Goal: Information Seeking & Learning: Compare options

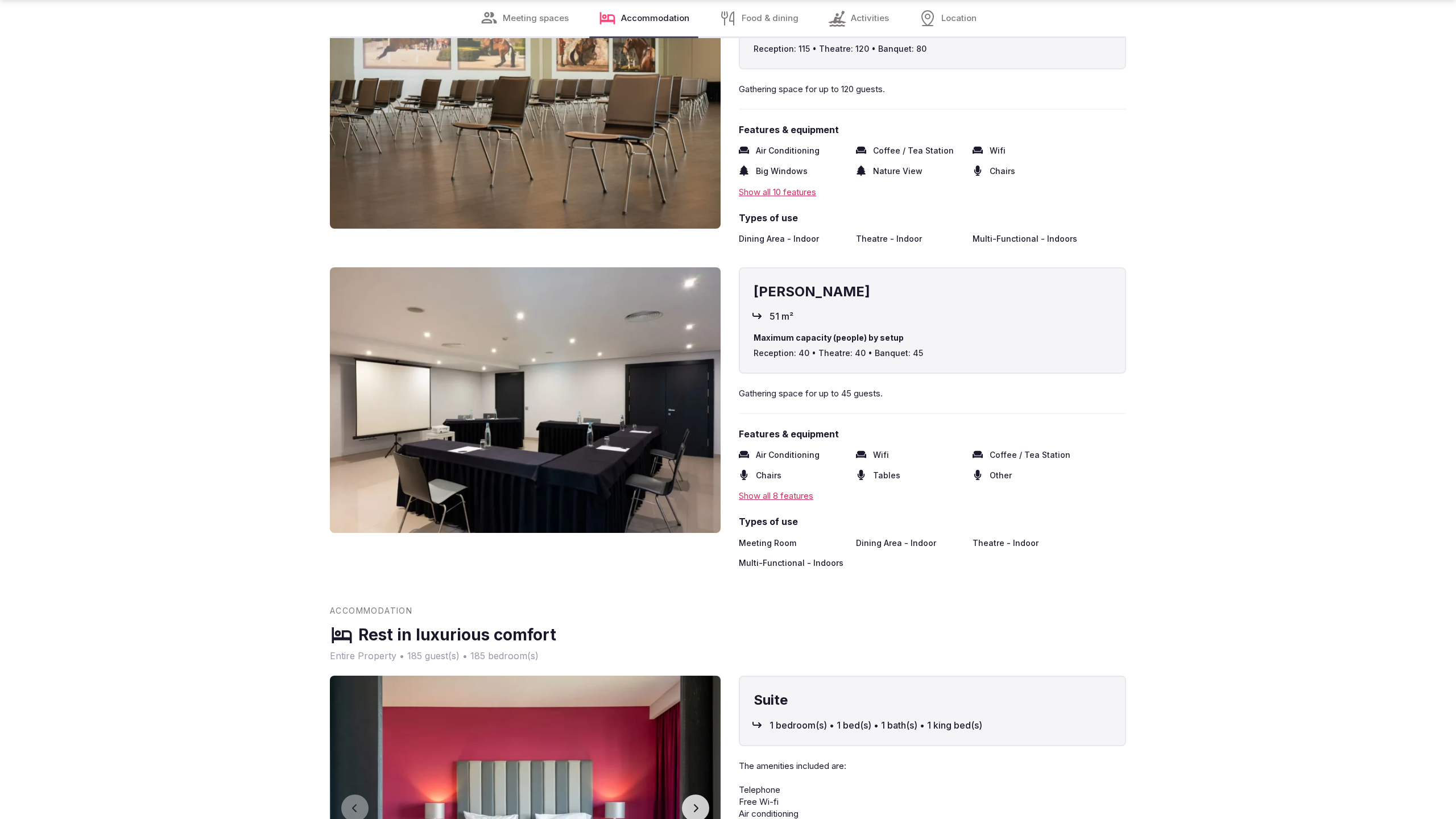
scroll to position [3070, 0]
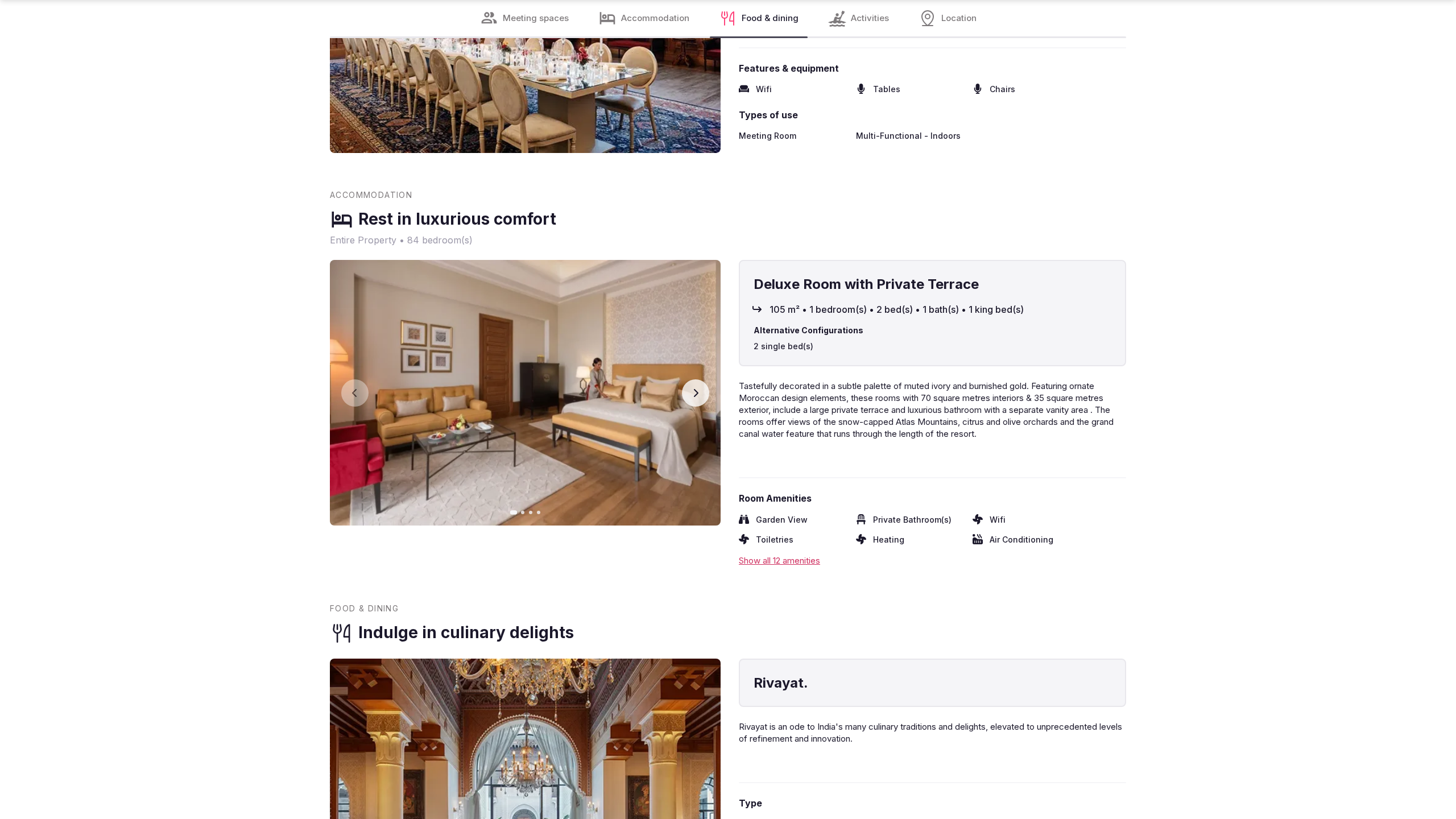
scroll to position [2279, 0]
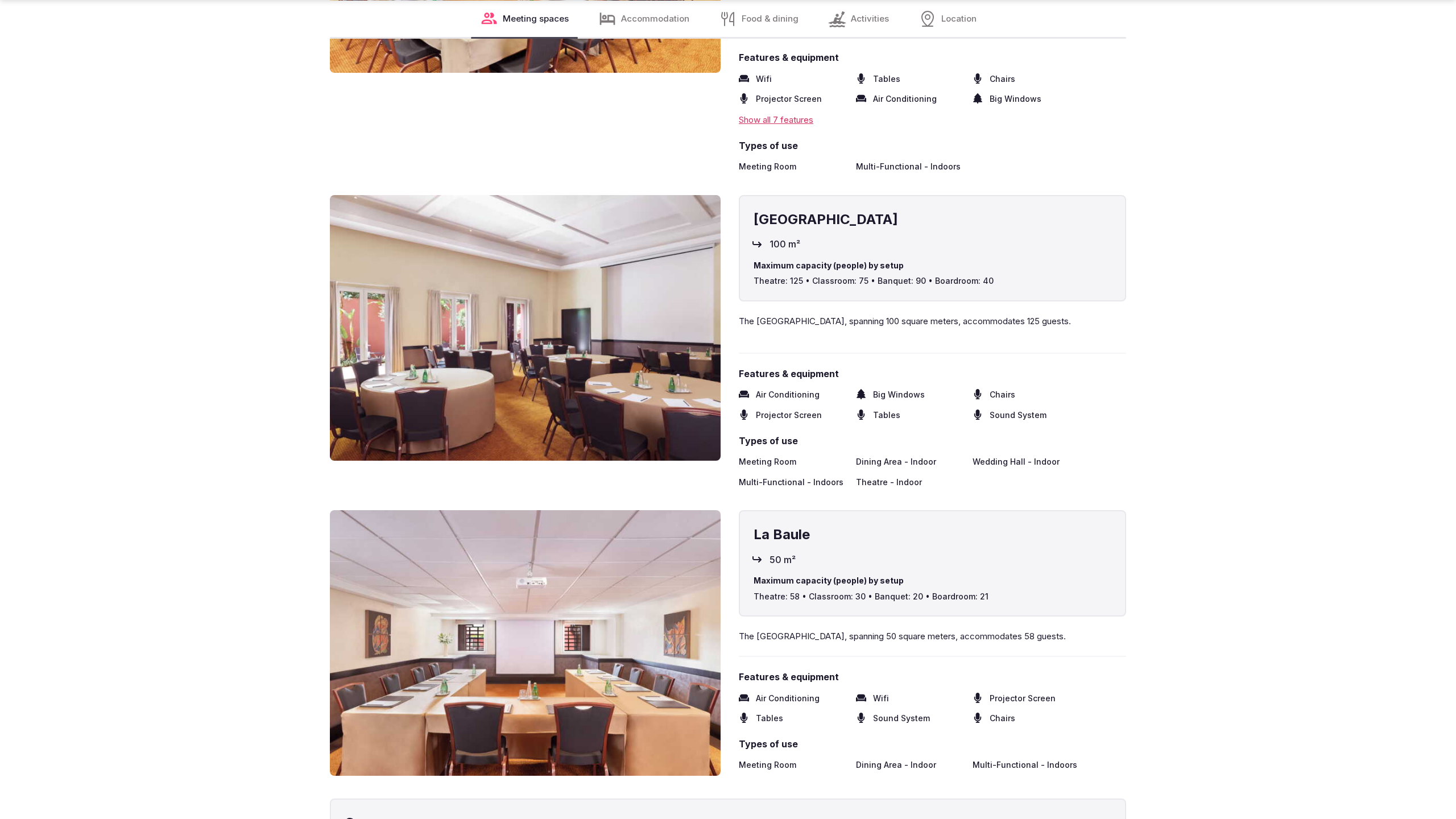
scroll to position [2313, 0]
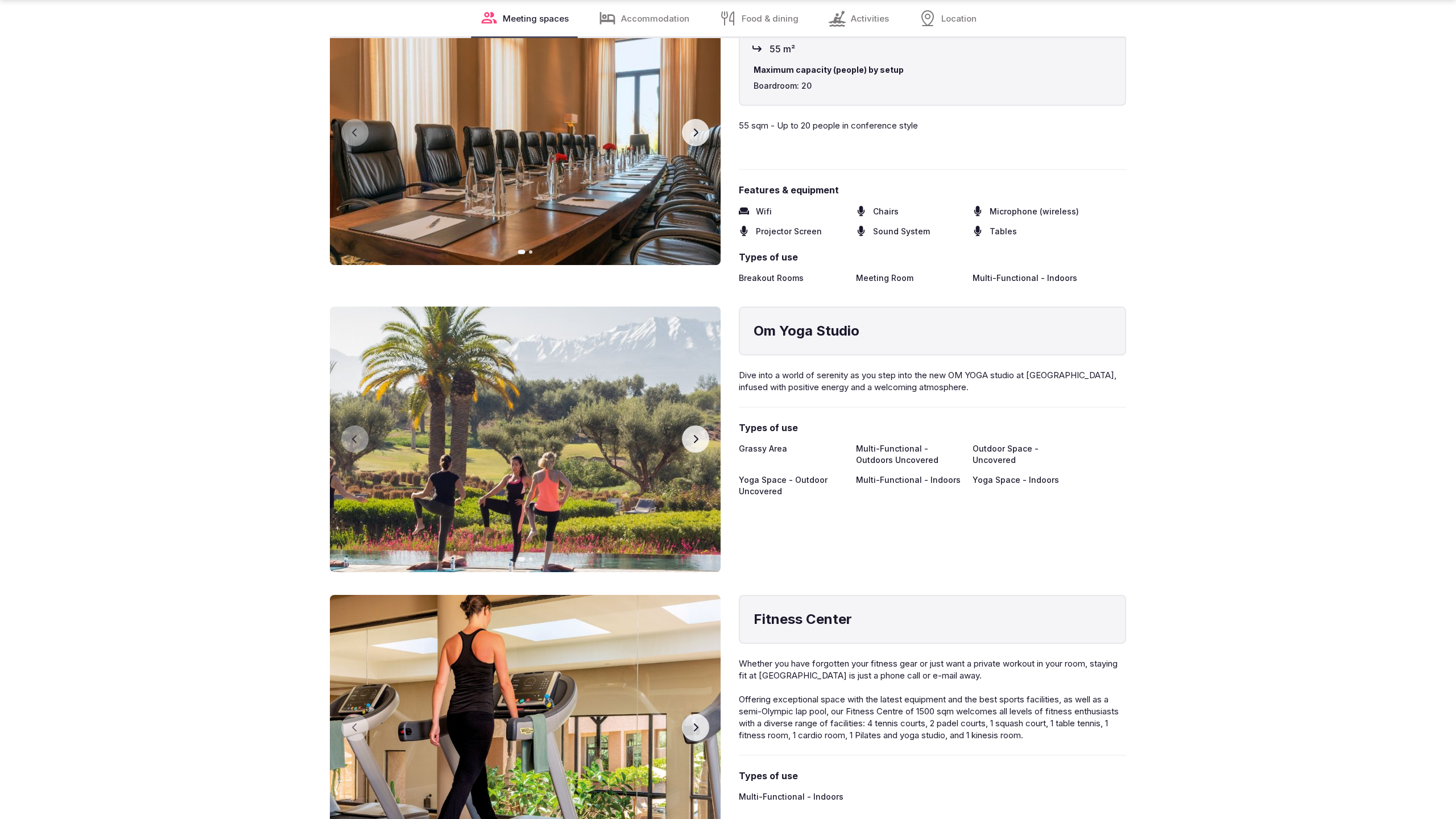
scroll to position [3070, 0]
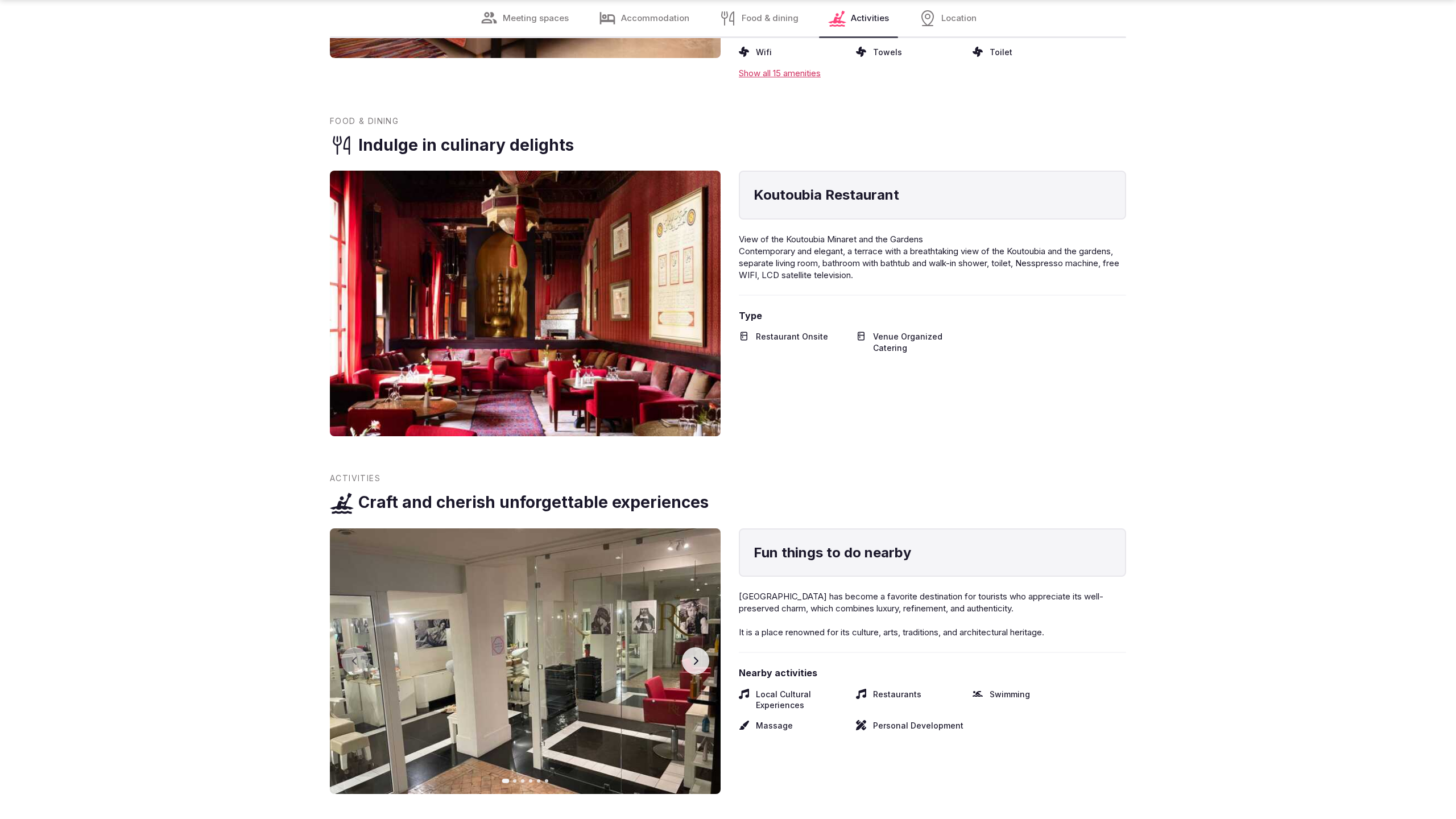
scroll to position [2203, 0]
